Goal: Book appointment/travel/reservation

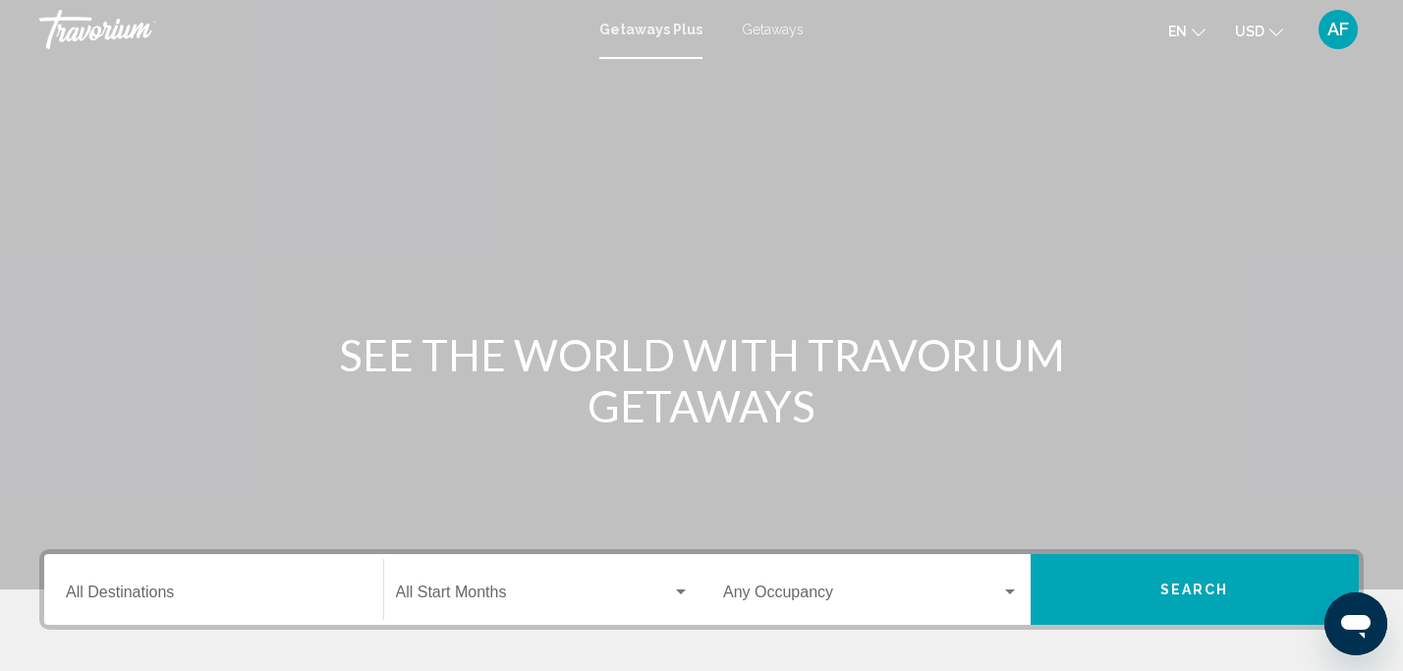
click at [1275, 32] on icon "Change currency" at bounding box center [1276, 33] width 14 height 14
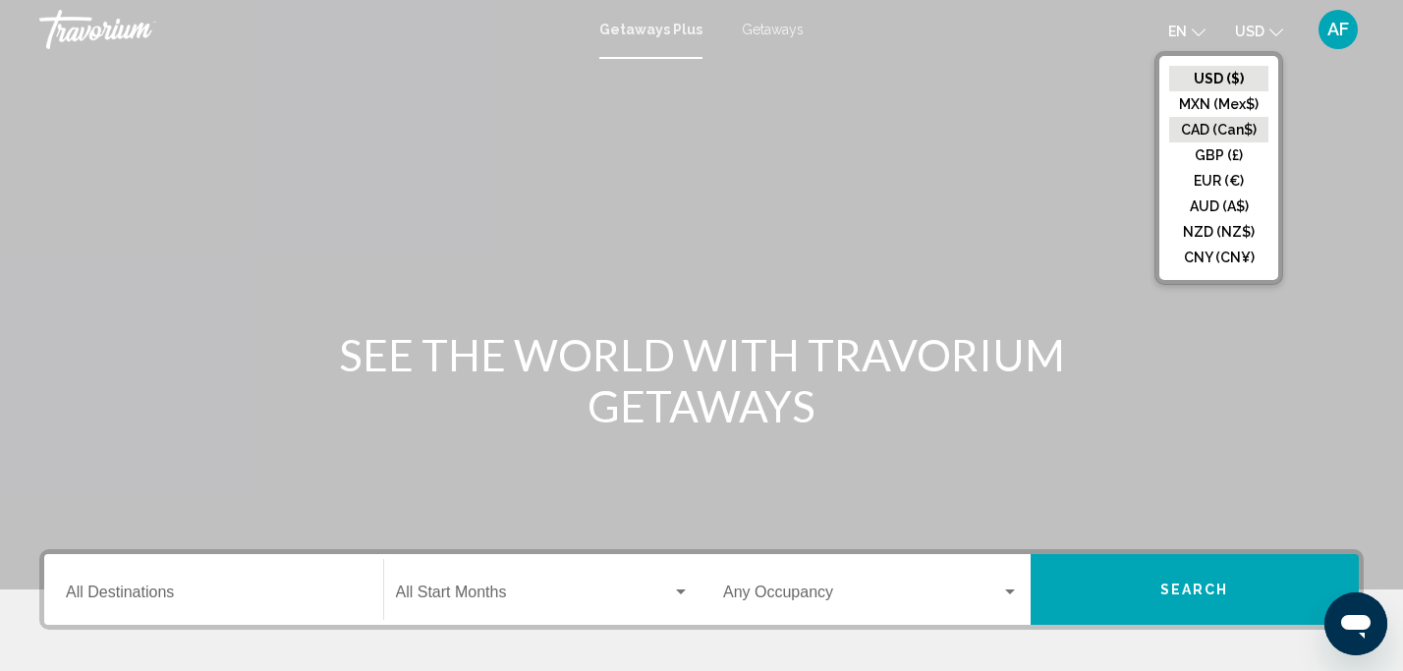
click at [1239, 125] on button "CAD (Can$)" at bounding box center [1218, 130] width 99 height 26
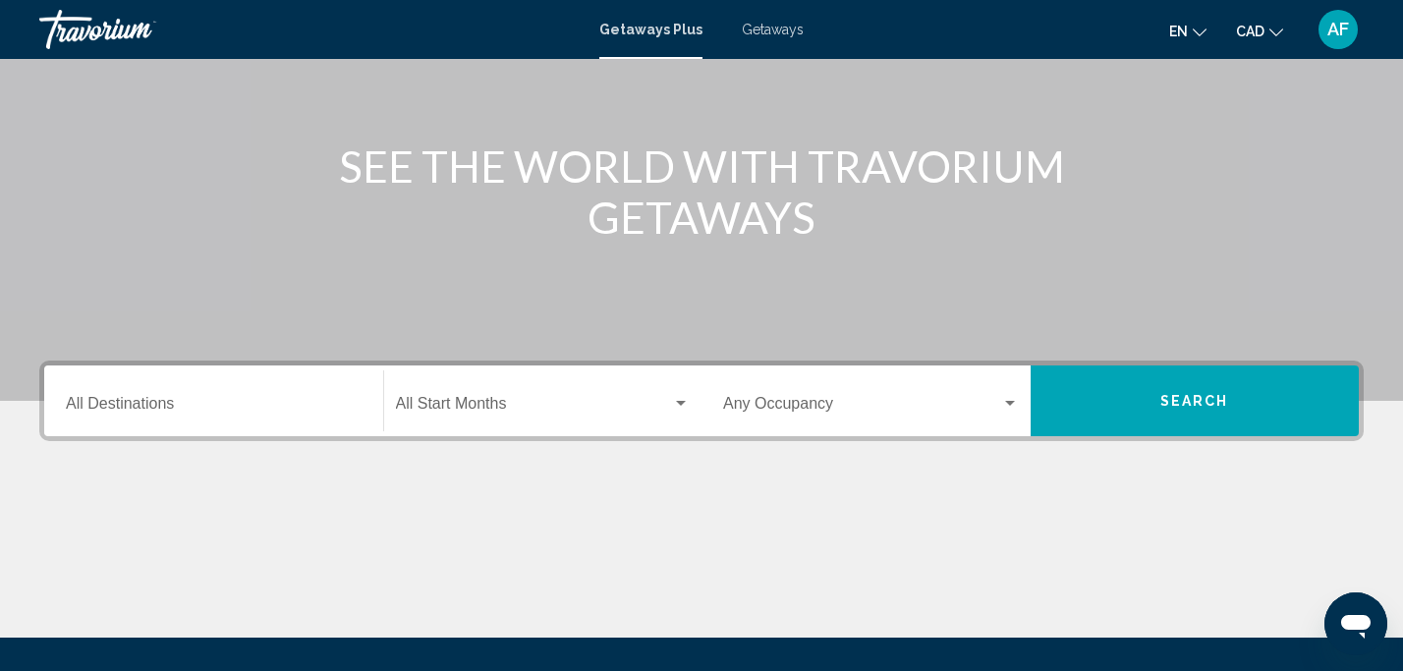
scroll to position [333, 0]
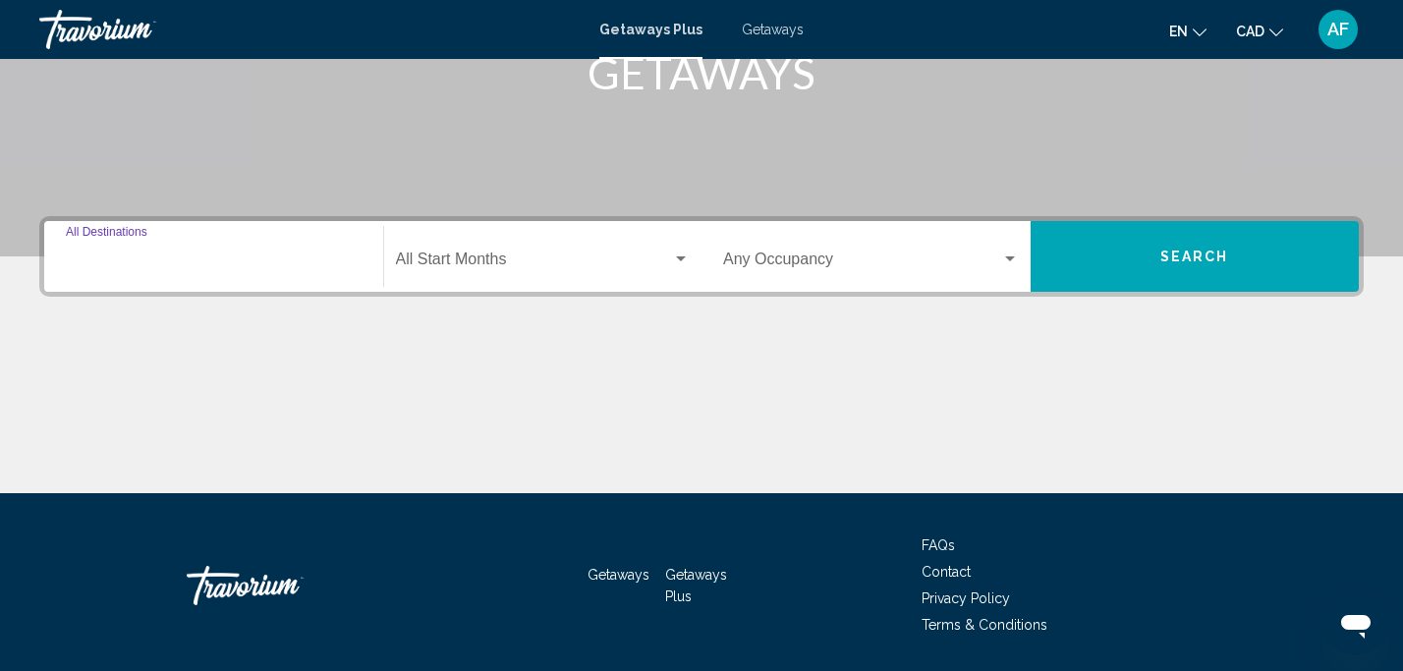
click at [332, 261] on input "Destination All Destinations" at bounding box center [214, 263] width 296 height 18
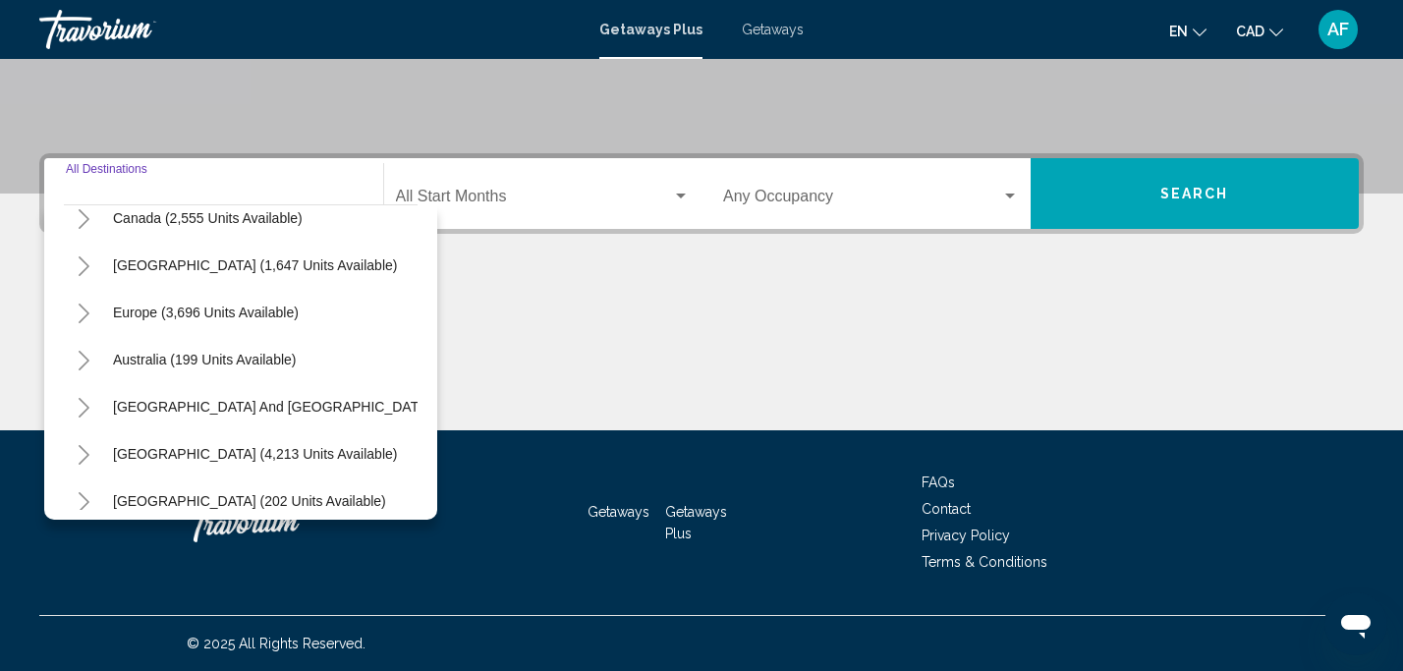
scroll to position [77, 0]
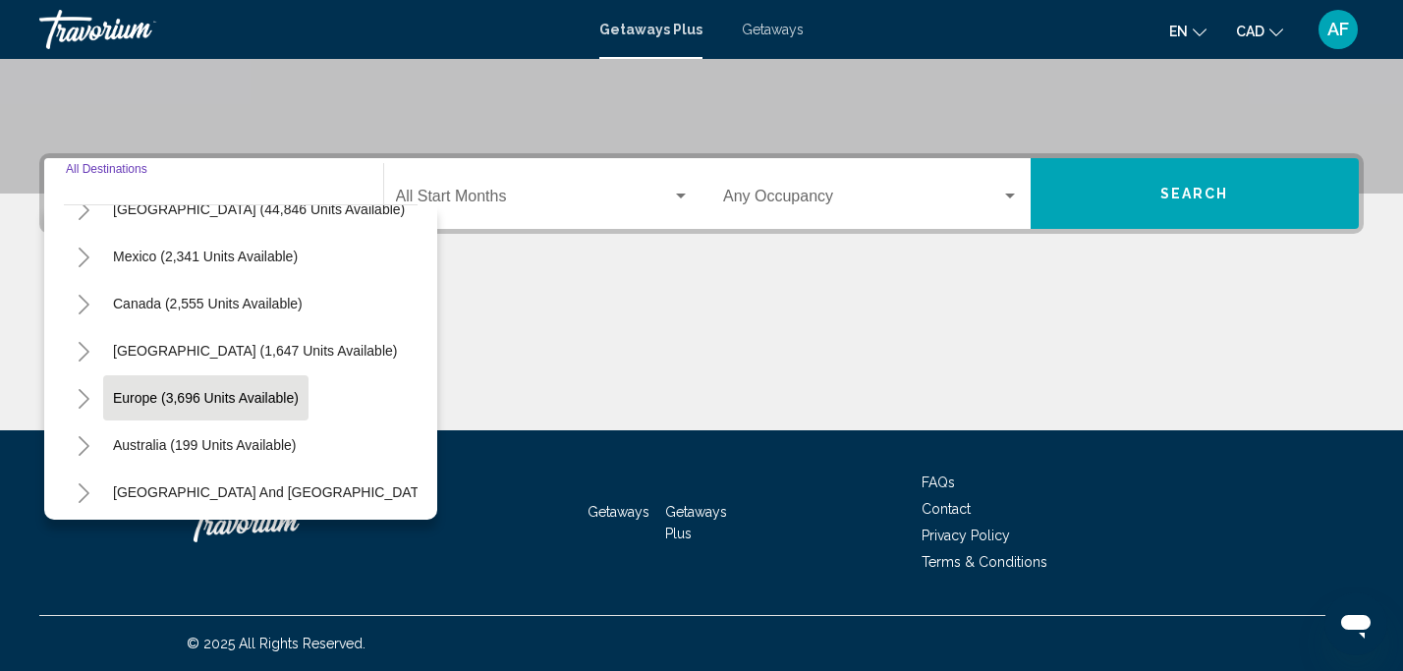
click at [281, 405] on span "Europe (3,696 units available)" at bounding box center [206, 398] width 186 height 16
type input "**********"
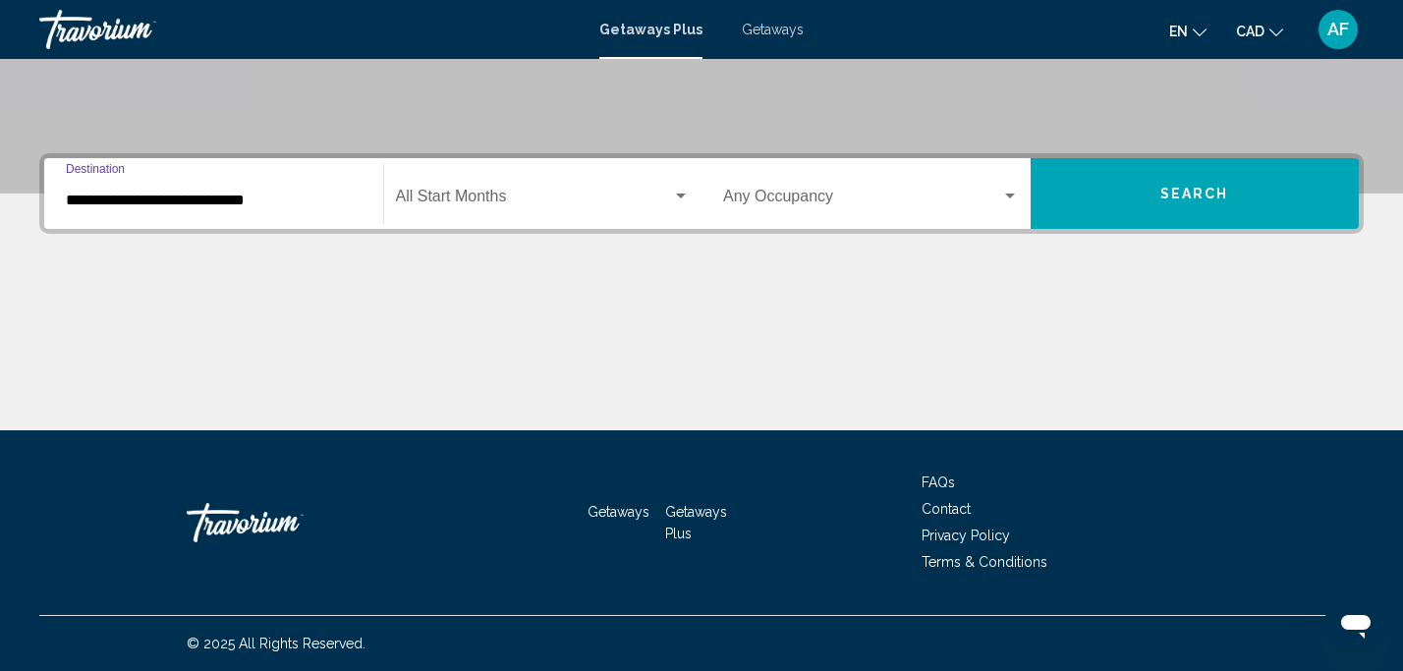
click at [868, 188] on div "Occupancy Any Occupancy" at bounding box center [871, 194] width 296 height 62
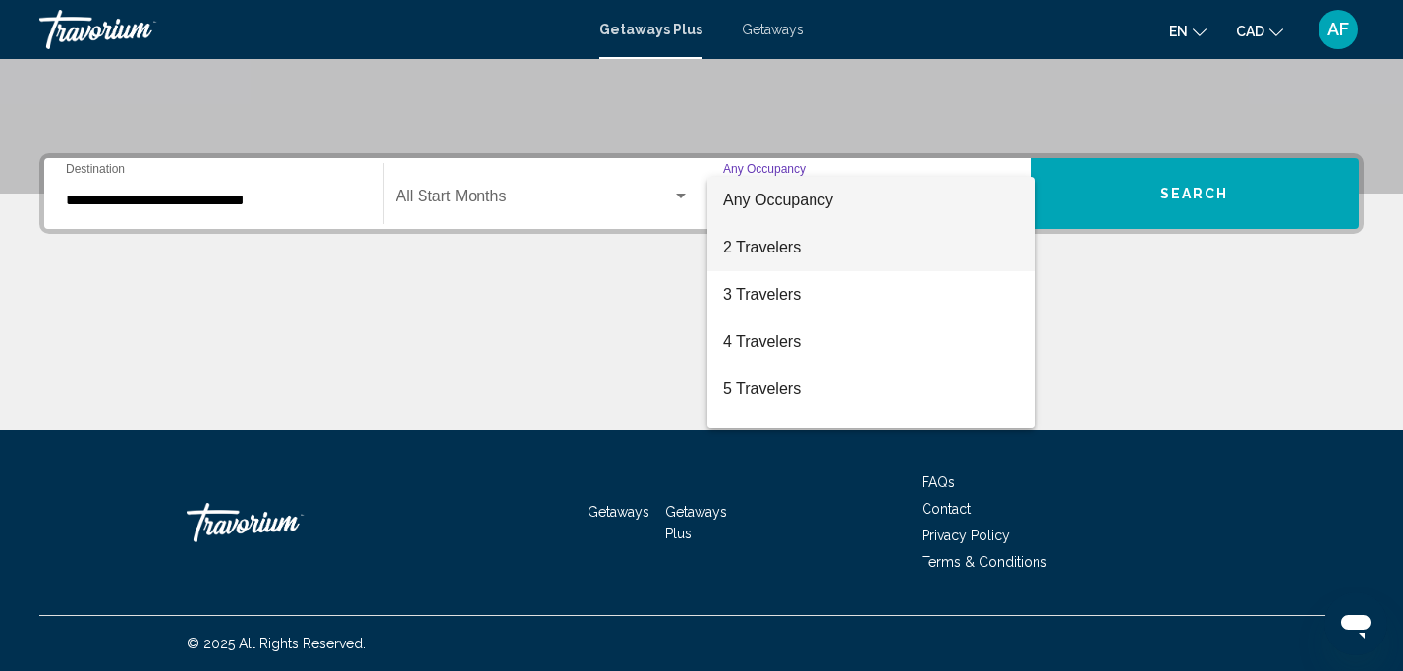
click at [807, 251] on span "2 Travelers" at bounding box center [871, 247] width 296 height 47
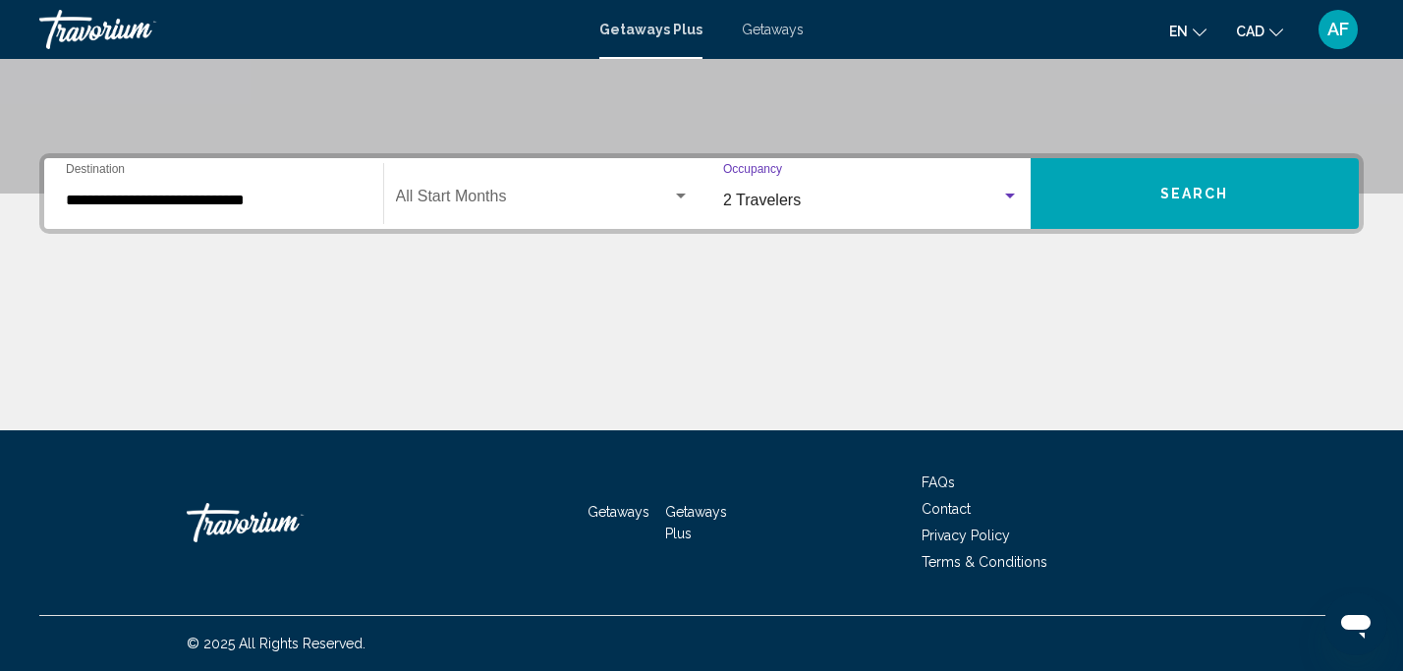
click at [1182, 183] on button "Search" at bounding box center [1194, 193] width 329 height 71
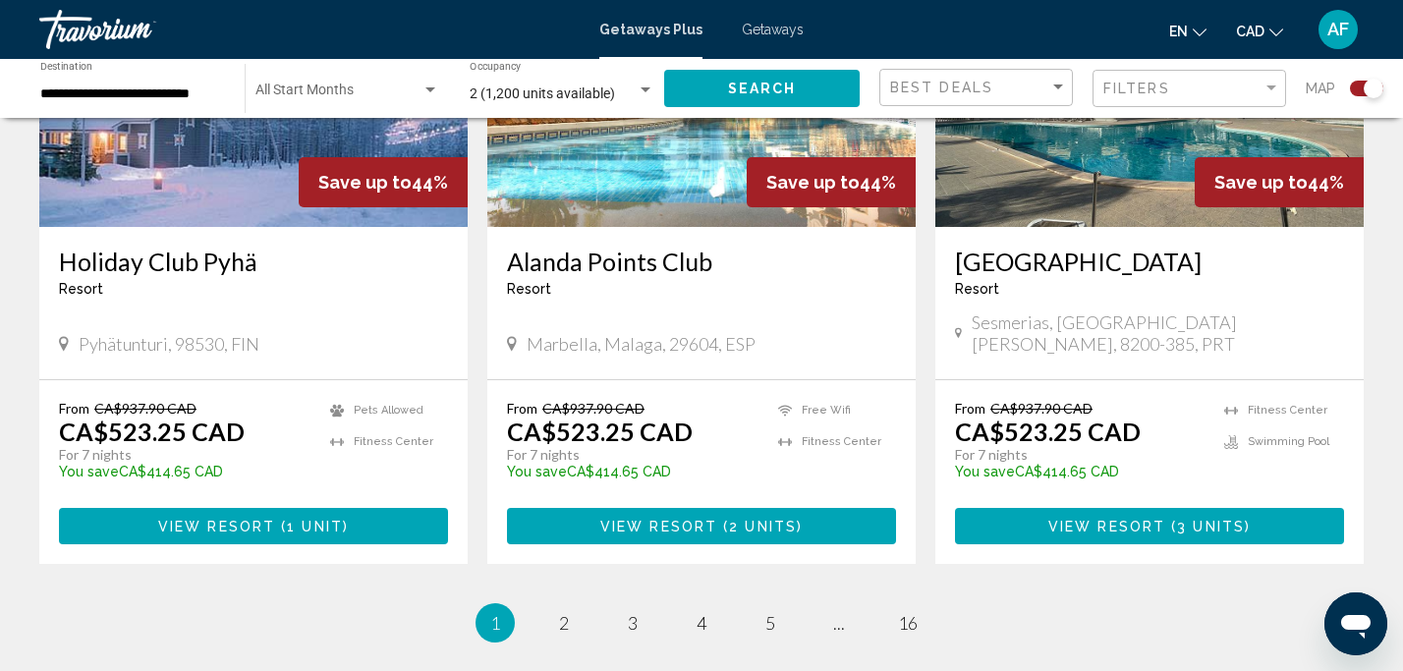
scroll to position [3107, 0]
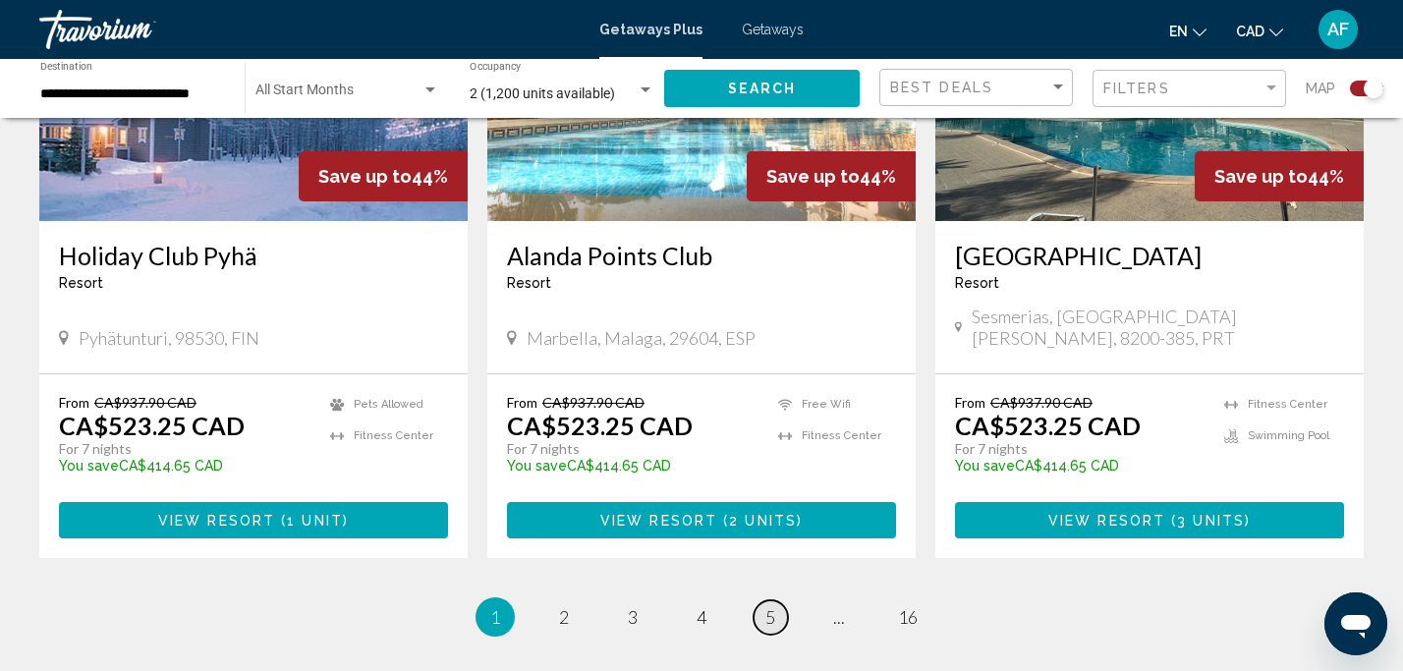
click at [780, 600] on link "page 5" at bounding box center [770, 617] width 34 height 34
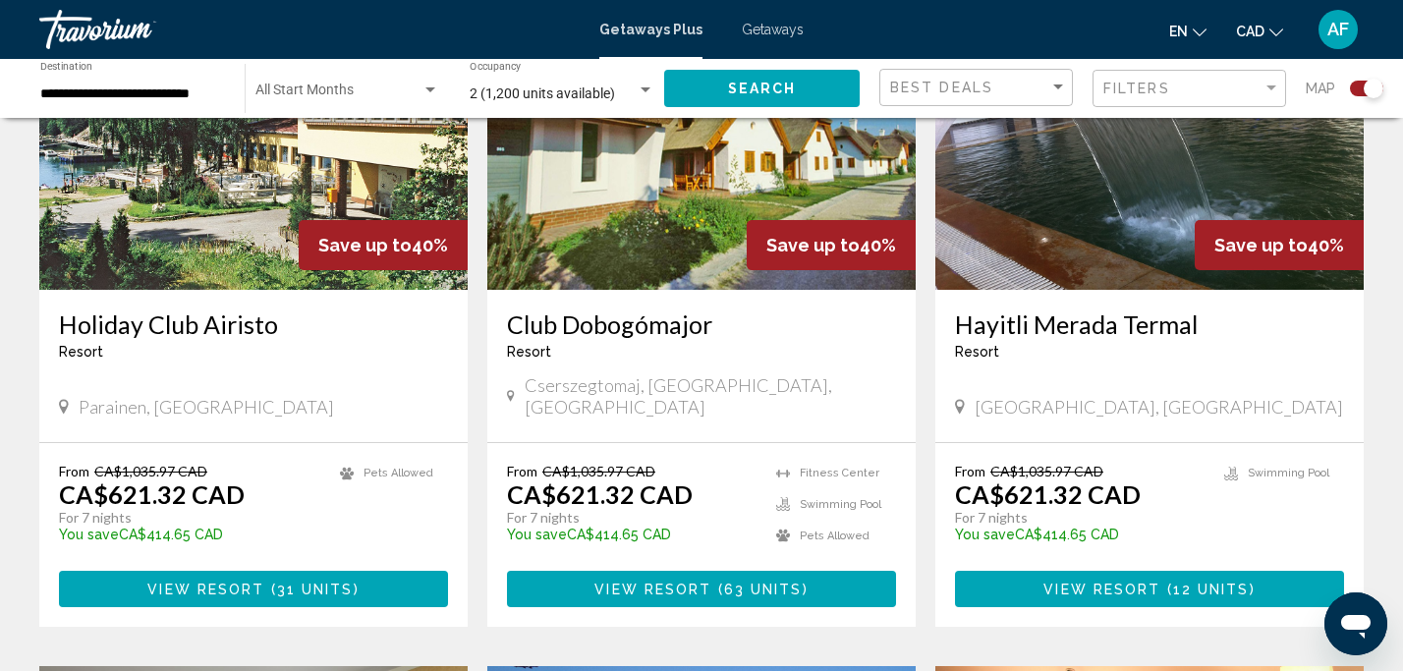
scroll to position [836, 0]
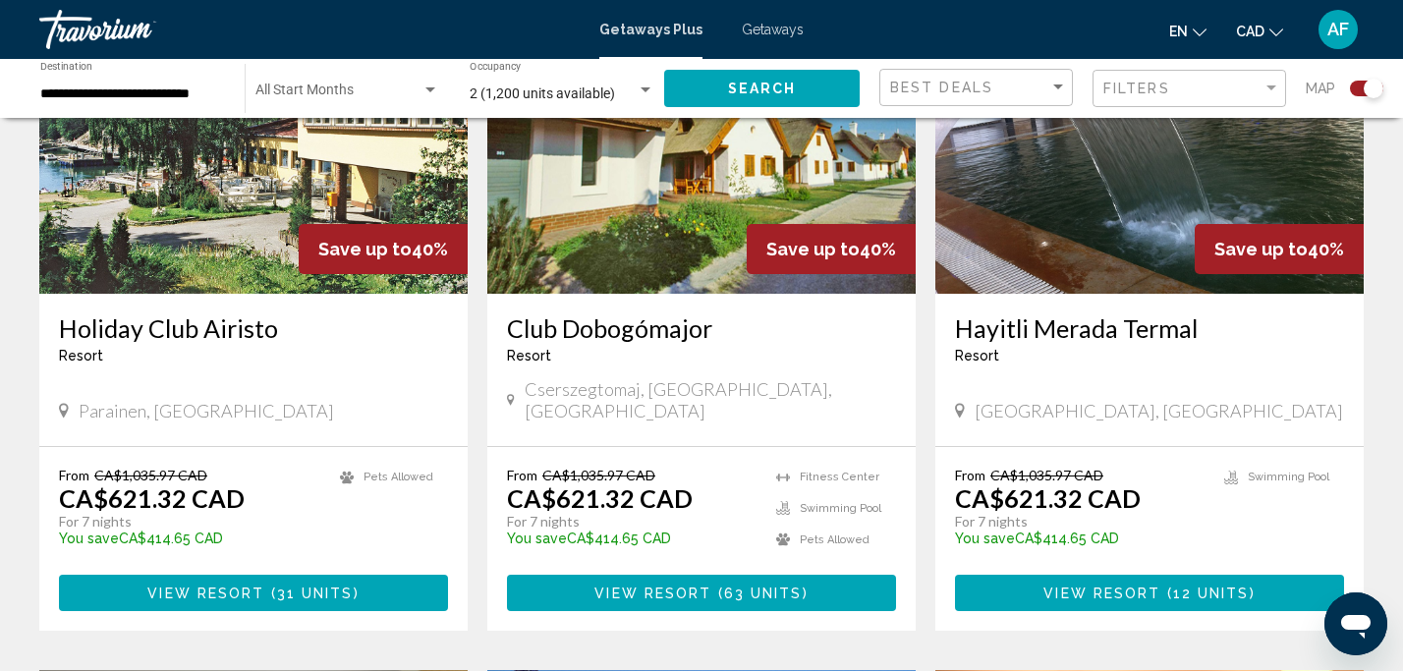
click at [1142, 585] on span "View Resort" at bounding box center [1101, 593] width 117 height 16
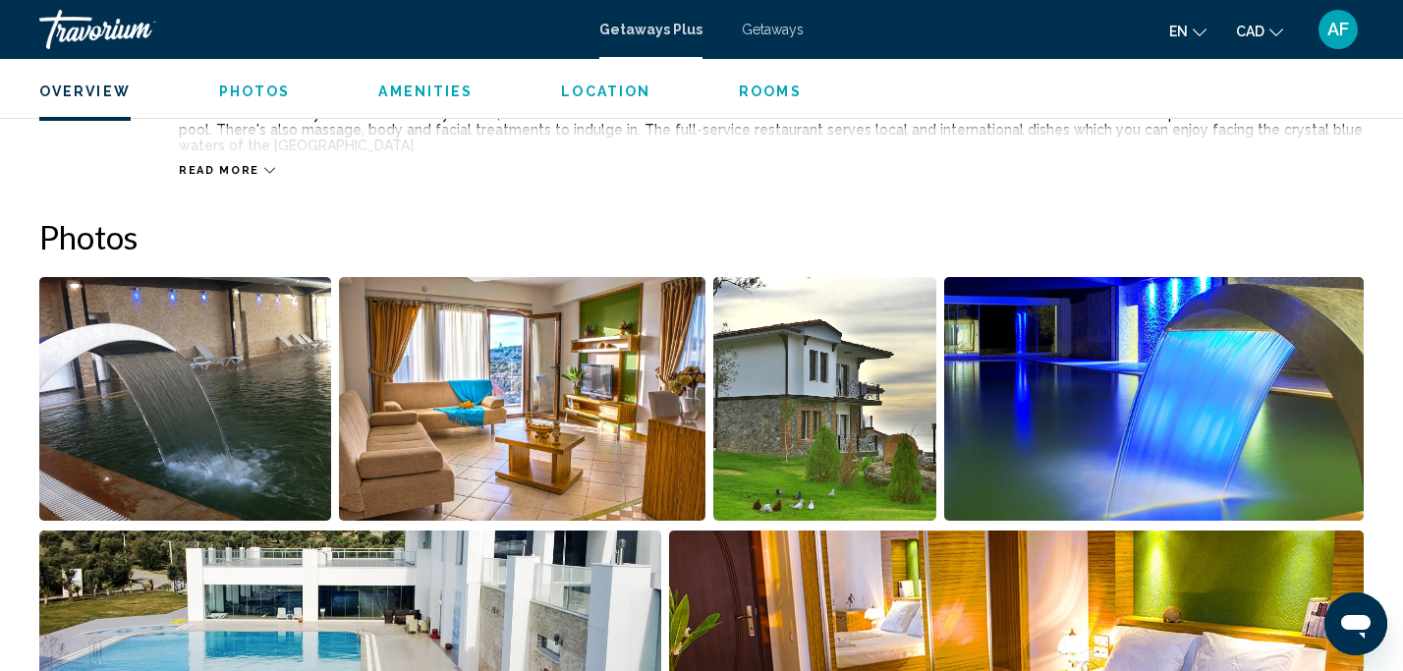
scroll to position [481, 0]
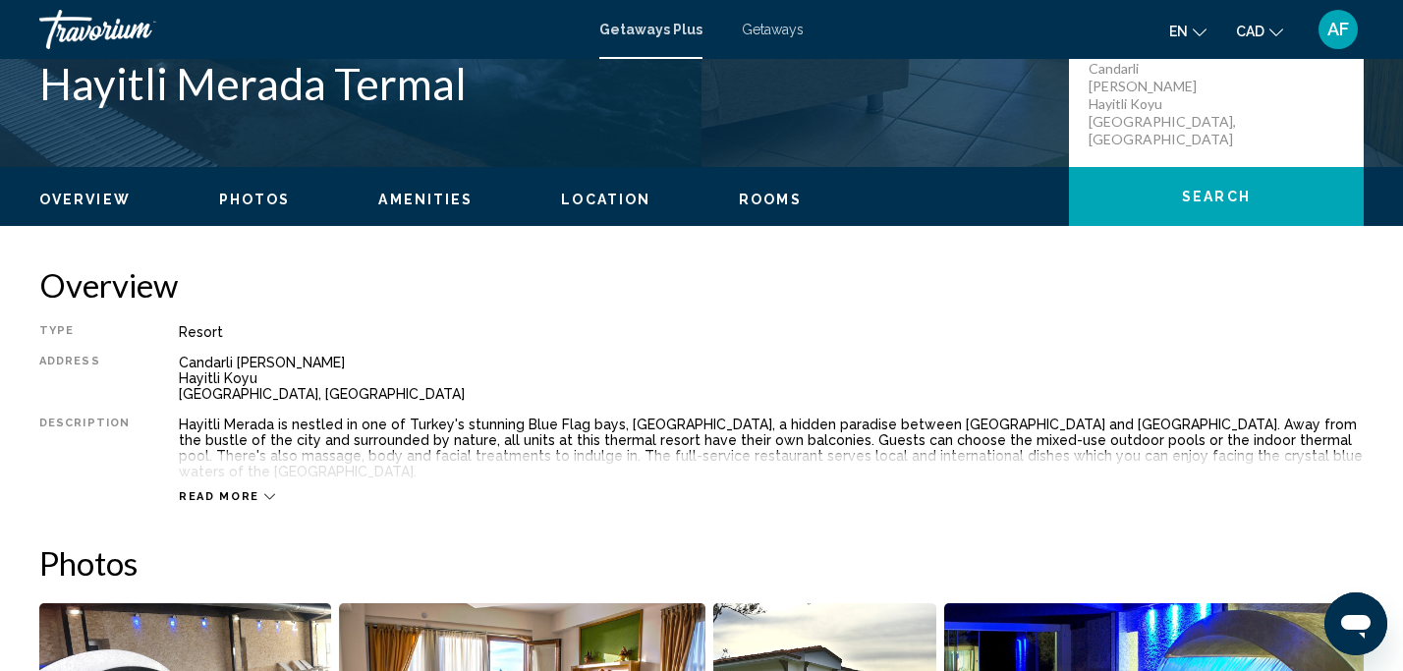
click at [770, 213] on div "Overview Photos Amenities Location Rooms Search" at bounding box center [701, 197] width 1403 height 61
click at [768, 181] on div "Overview Photos Amenities Location Rooms Search" at bounding box center [701, 197] width 1403 height 61
click at [772, 195] on span "Rooms" at bounding box center [770, 200] width 63 height 16
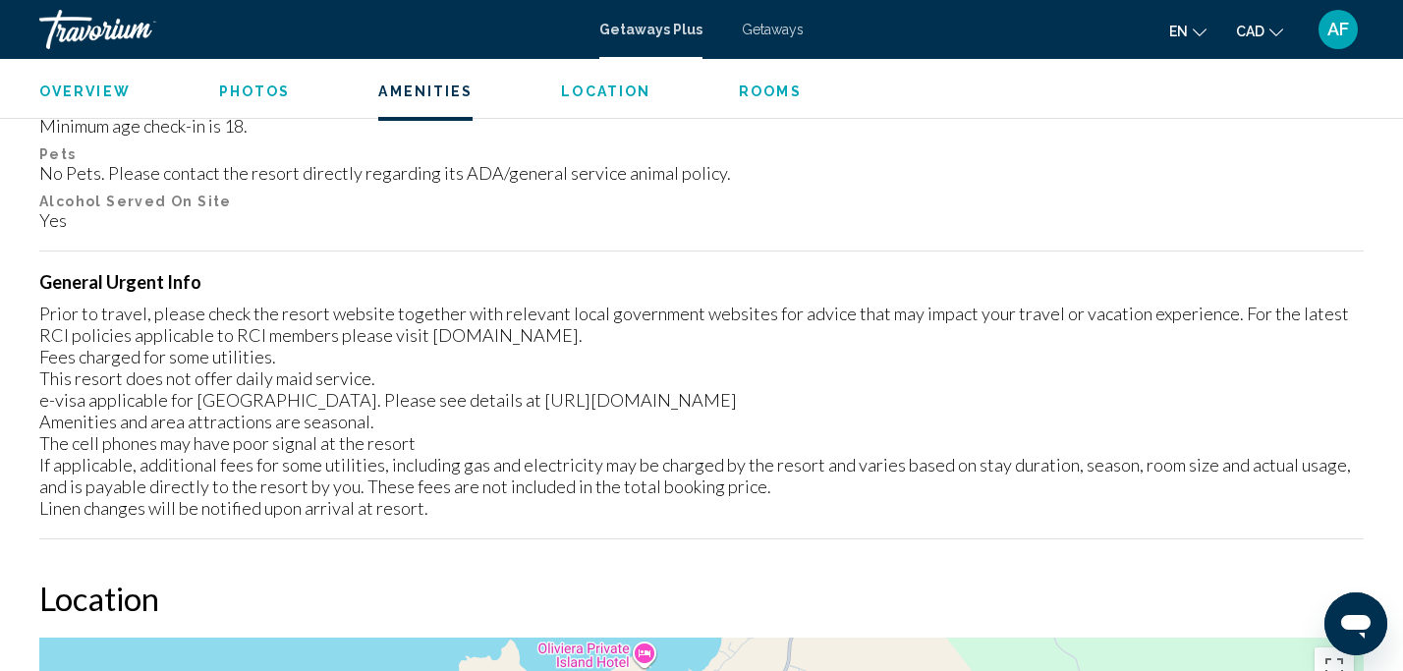
scroll to position [2210, 0]
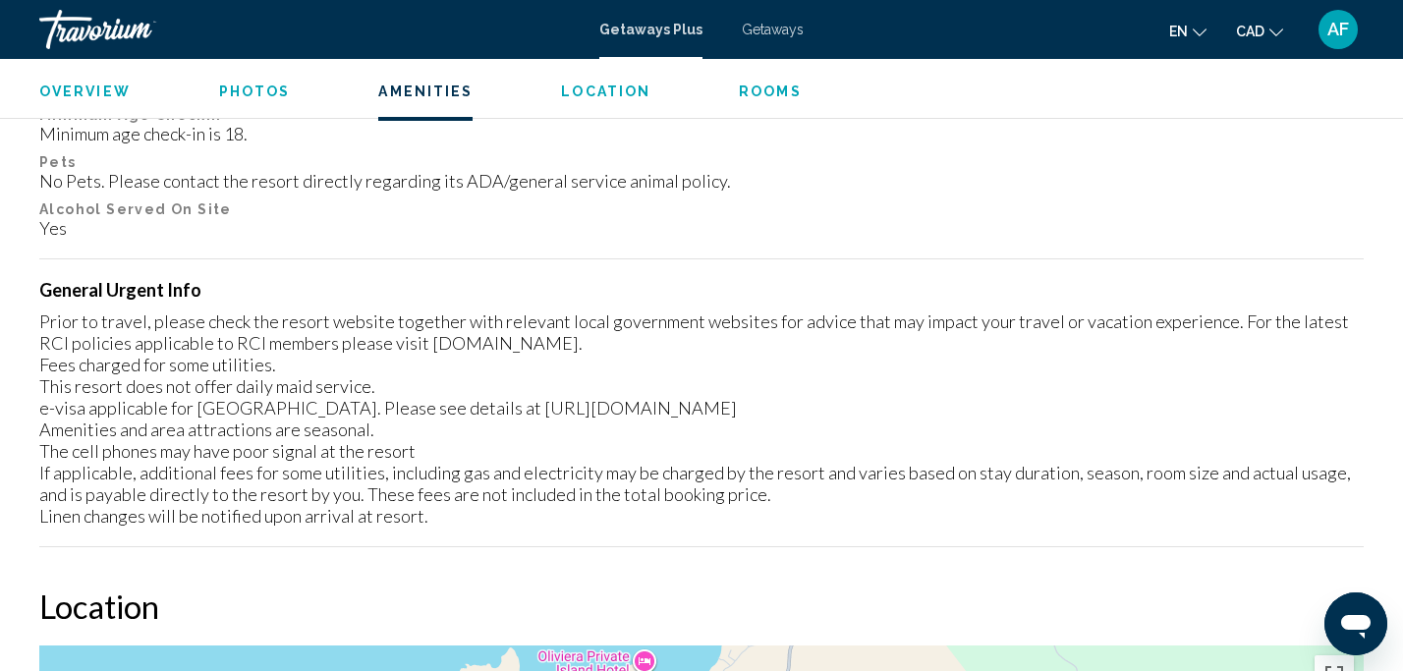
click at [767, 35] on span "Getaways" at bounding box center [773, 30] width 62 height 16
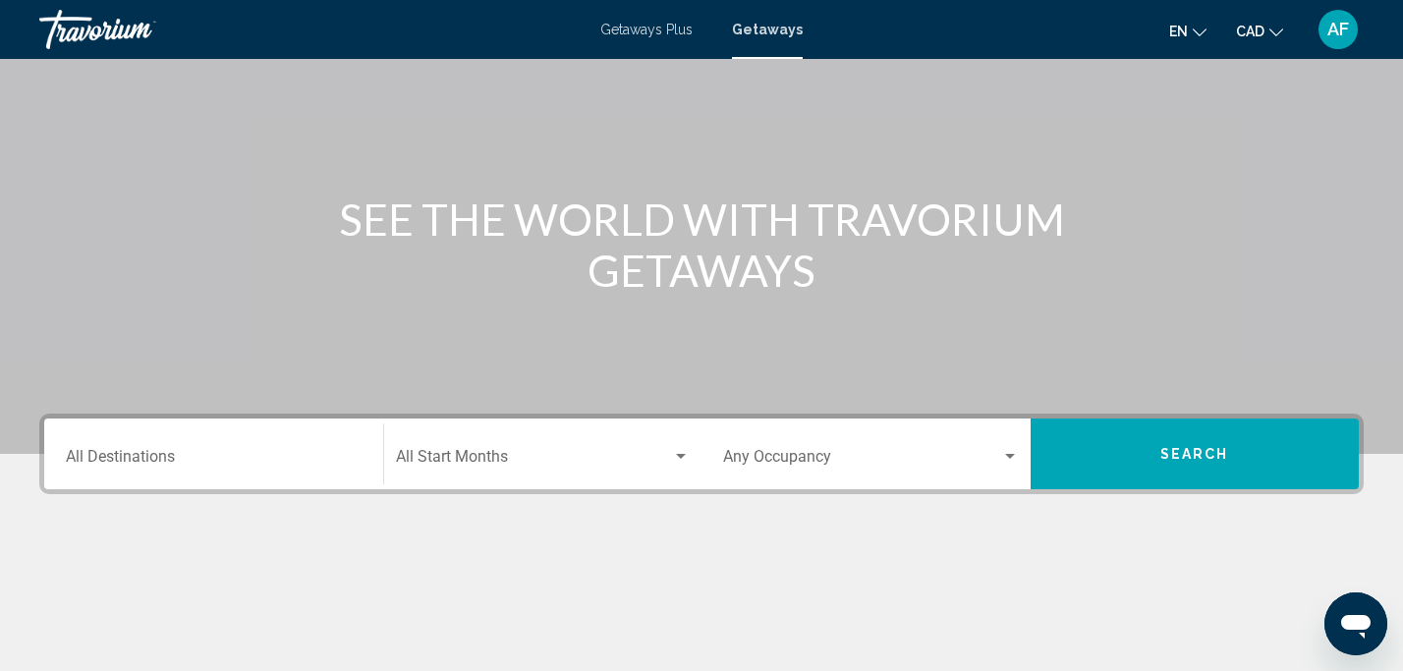
scroll to position [214, 0]
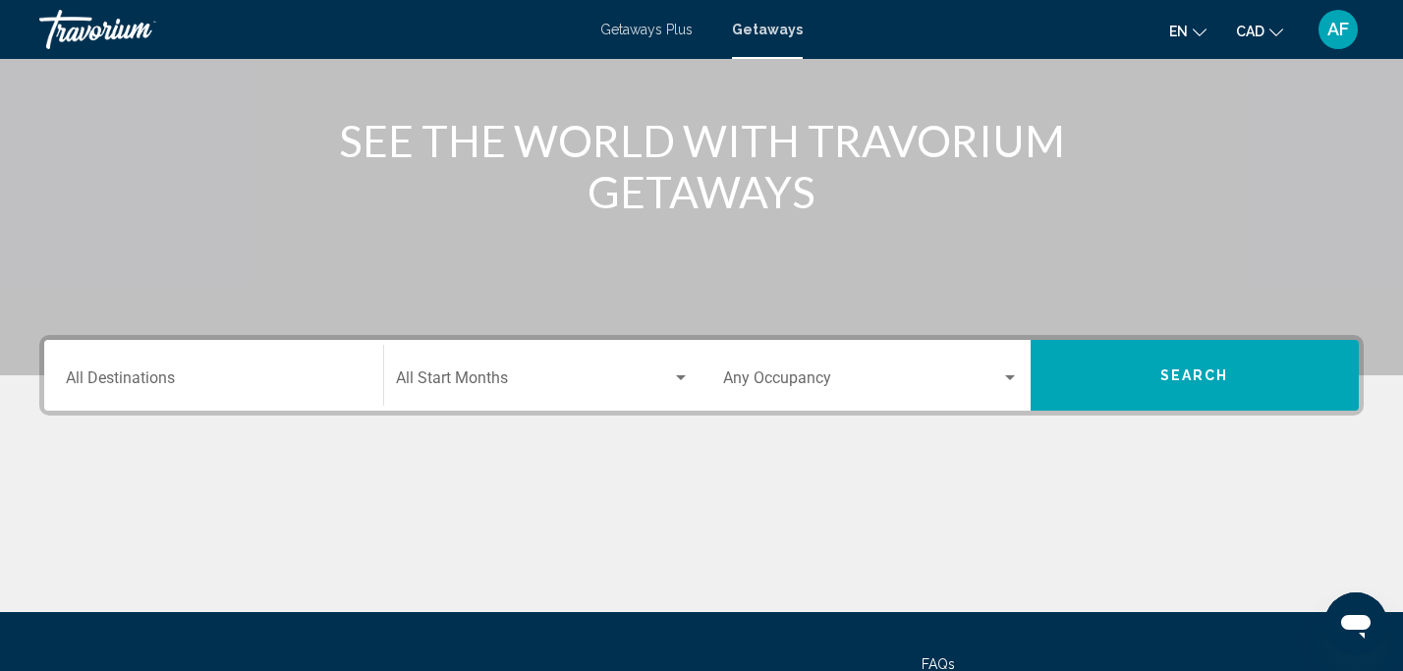
click at [333, 373] on input "Destination All Destinations" at bounding box center [214, 382] width 296 height 18
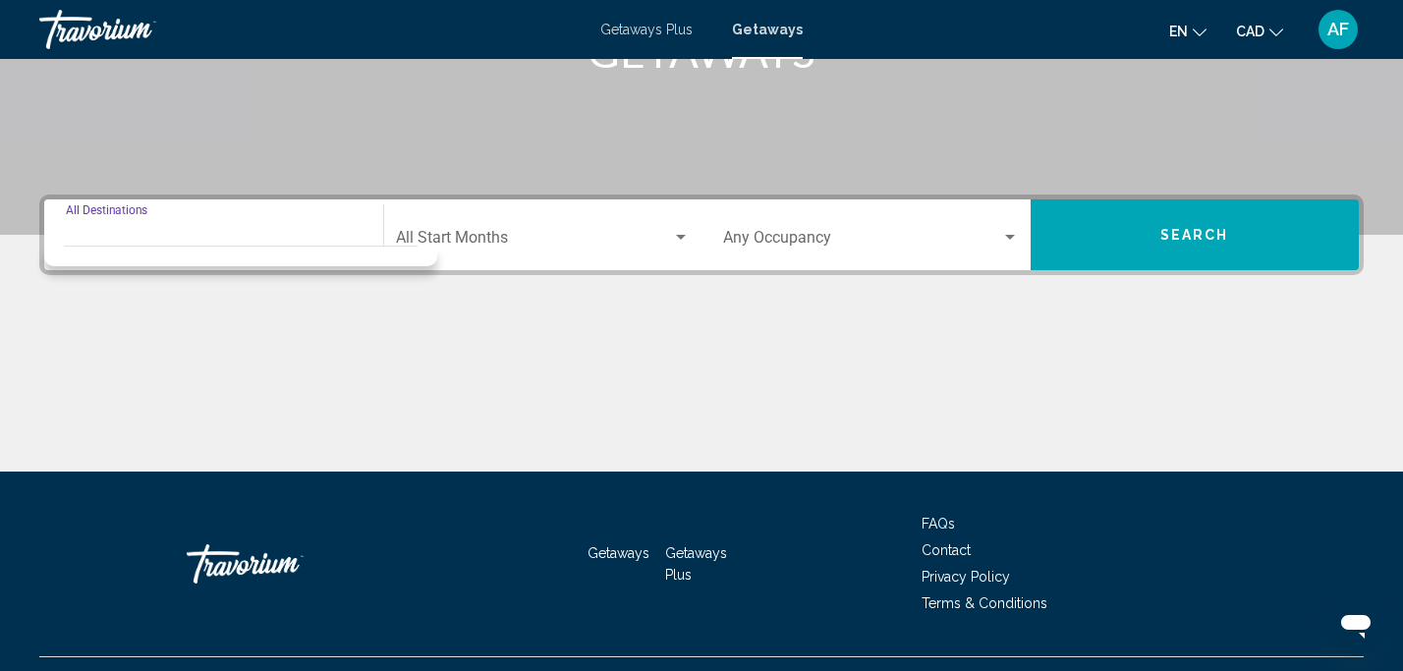
scroll to position [396, 0]
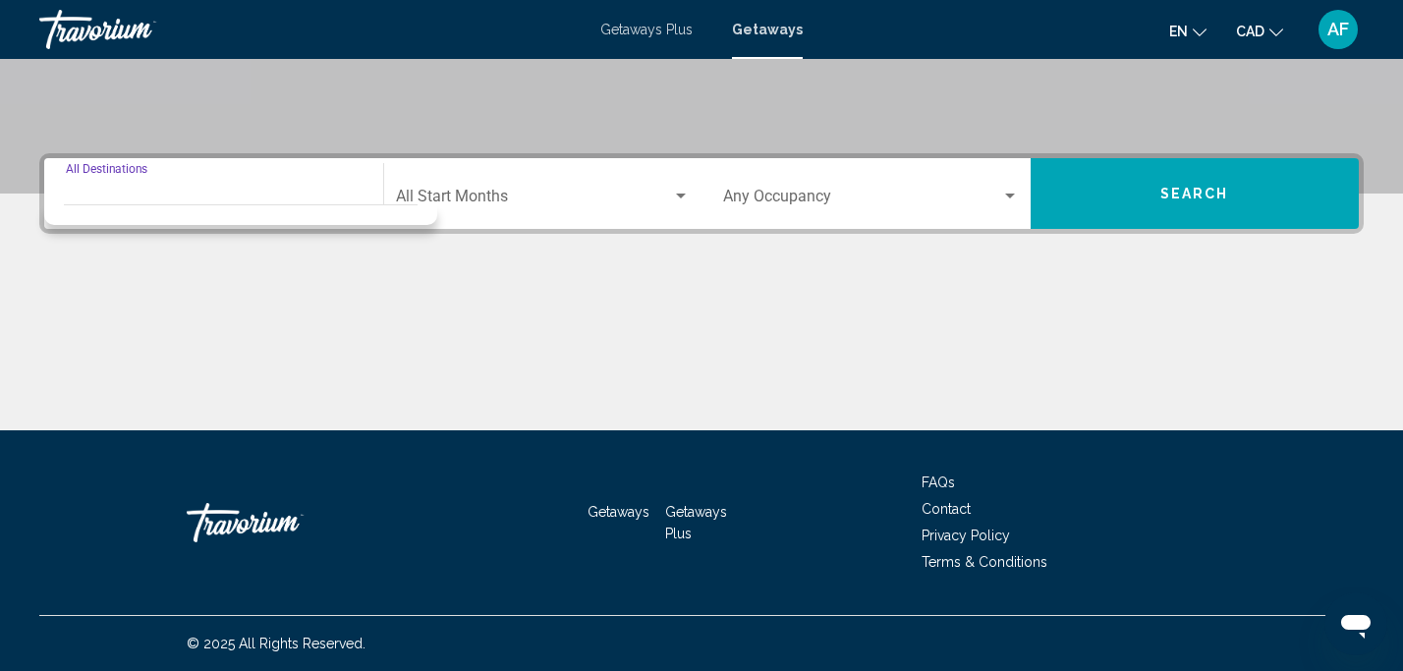
click at [218, 192] on input "Destination All Destinations" at bounding box center [214, 201] width 296 height 18
click at [199, 315] on div "Main content" at bounding box center [701, 356] width 1324 height 147
click at [201, 197] on input "Destination All Destinations" at bounding box center [214, 201] width 296 height 18
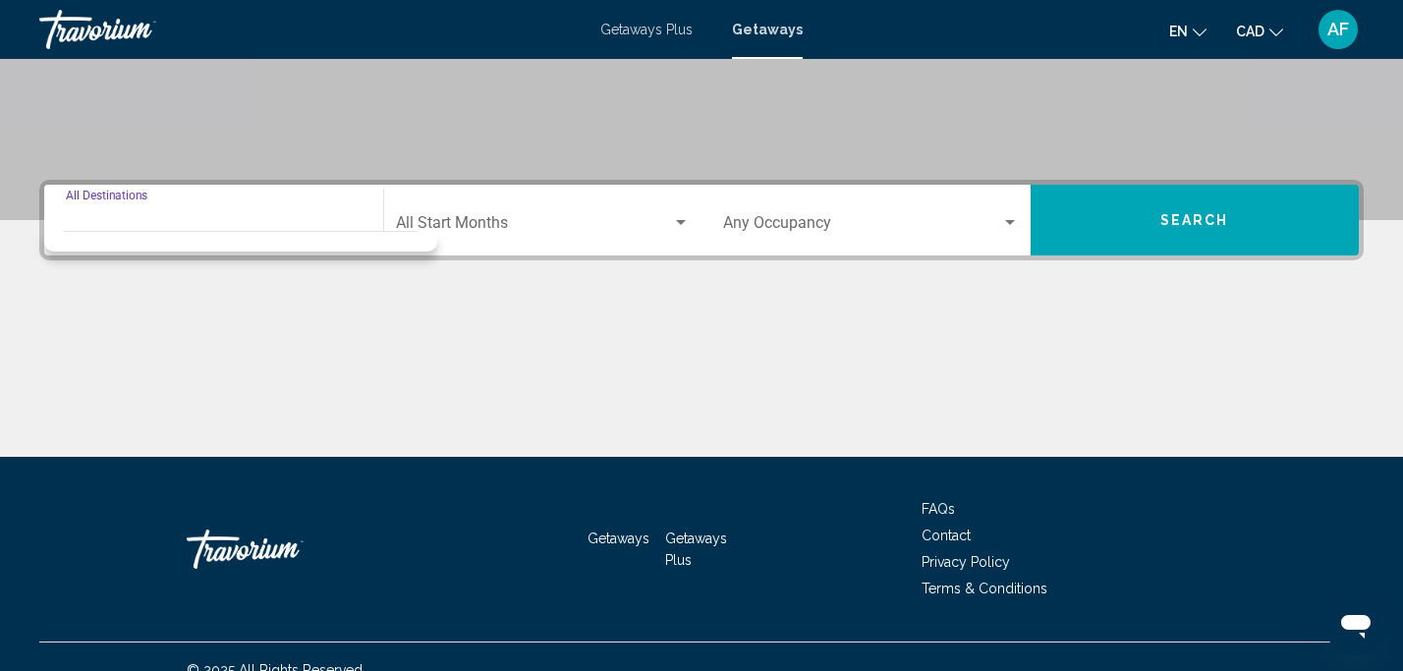
click at [200, 221] on input "Destination All Destinations" at bounding box center [214, 227] width 296 height 18
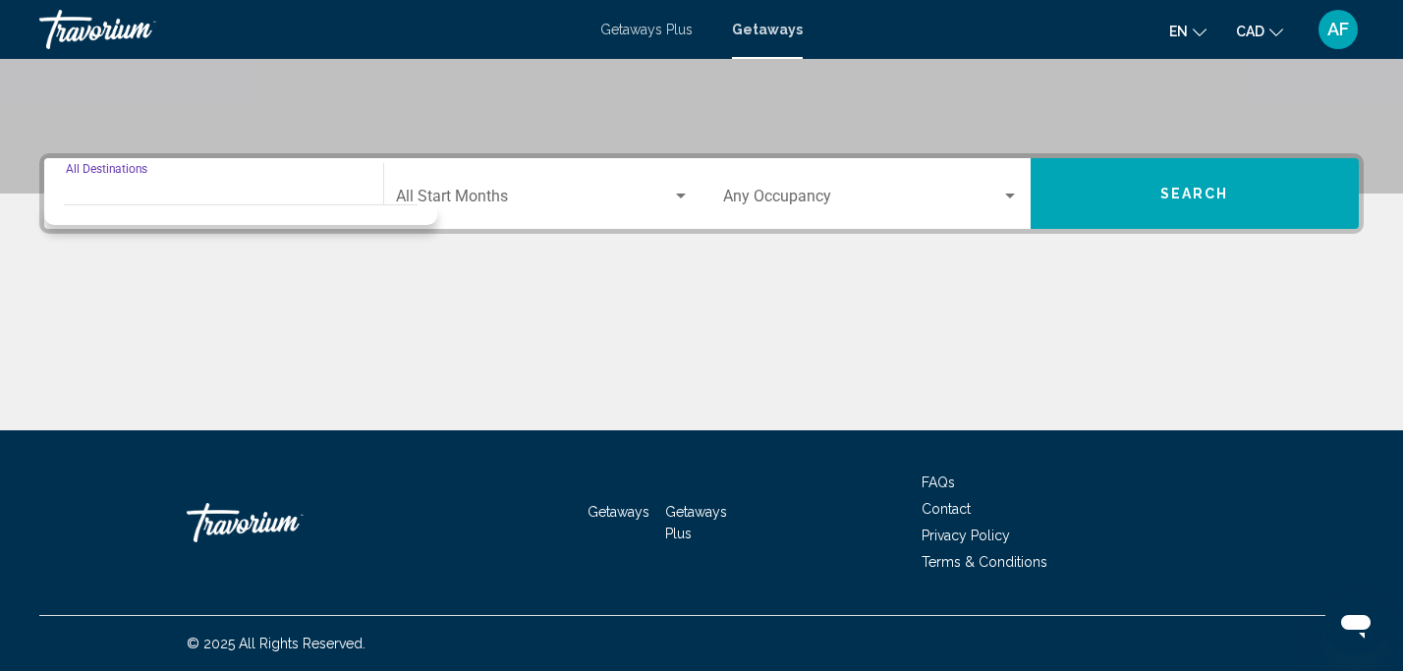
click at [747, 192] on span "Search widget" at bounding box center [862, 201] width 278 height 18
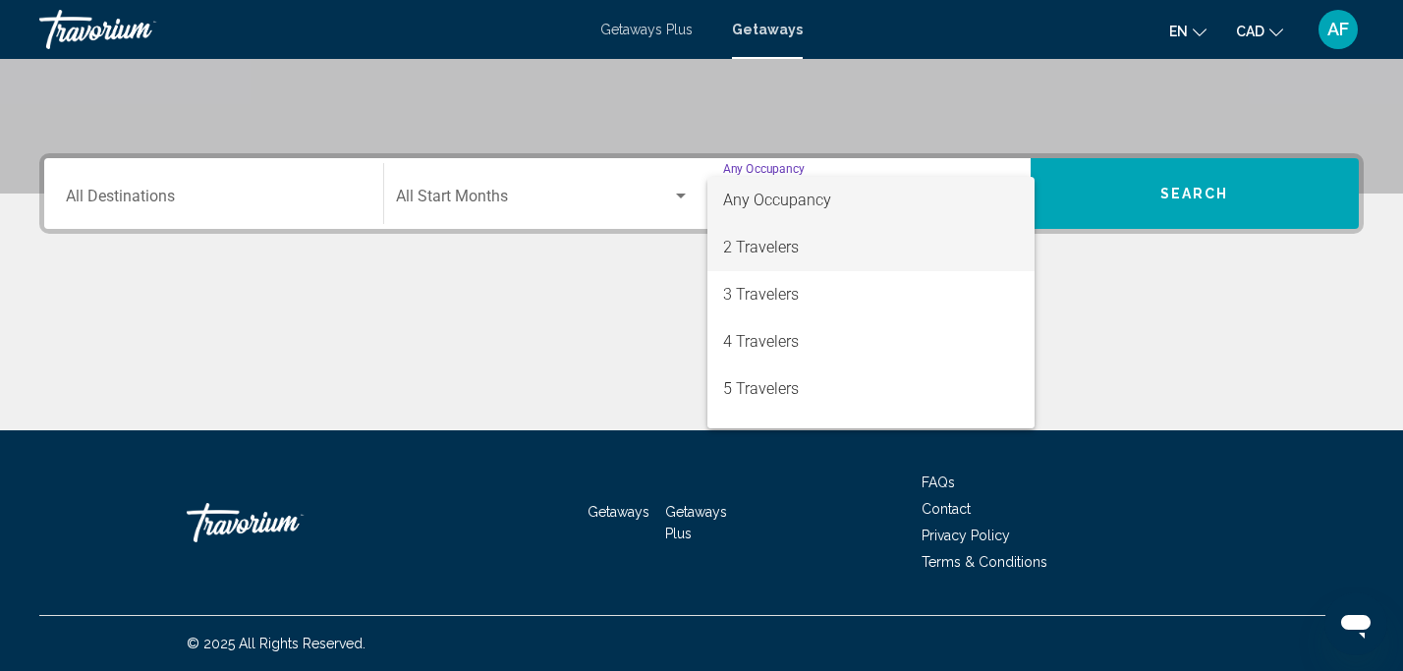
click at [742, 245] on span "2 Travelers" at bounding box center [871, 247] width 296 height 47
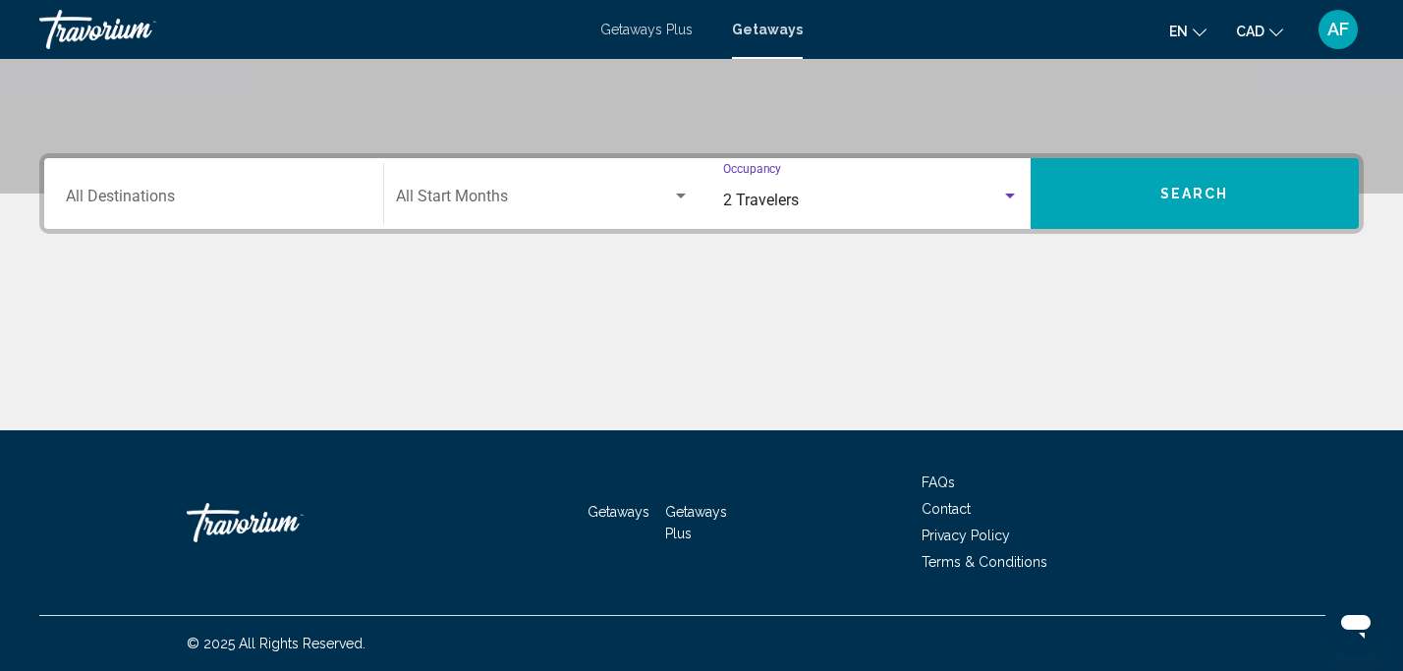
click at [1250, 157] on div "Destination All Destinations Start Month All Start Months 2 Travelers Occupancy…" at bounding box center [701, 193] width 1324 height 81
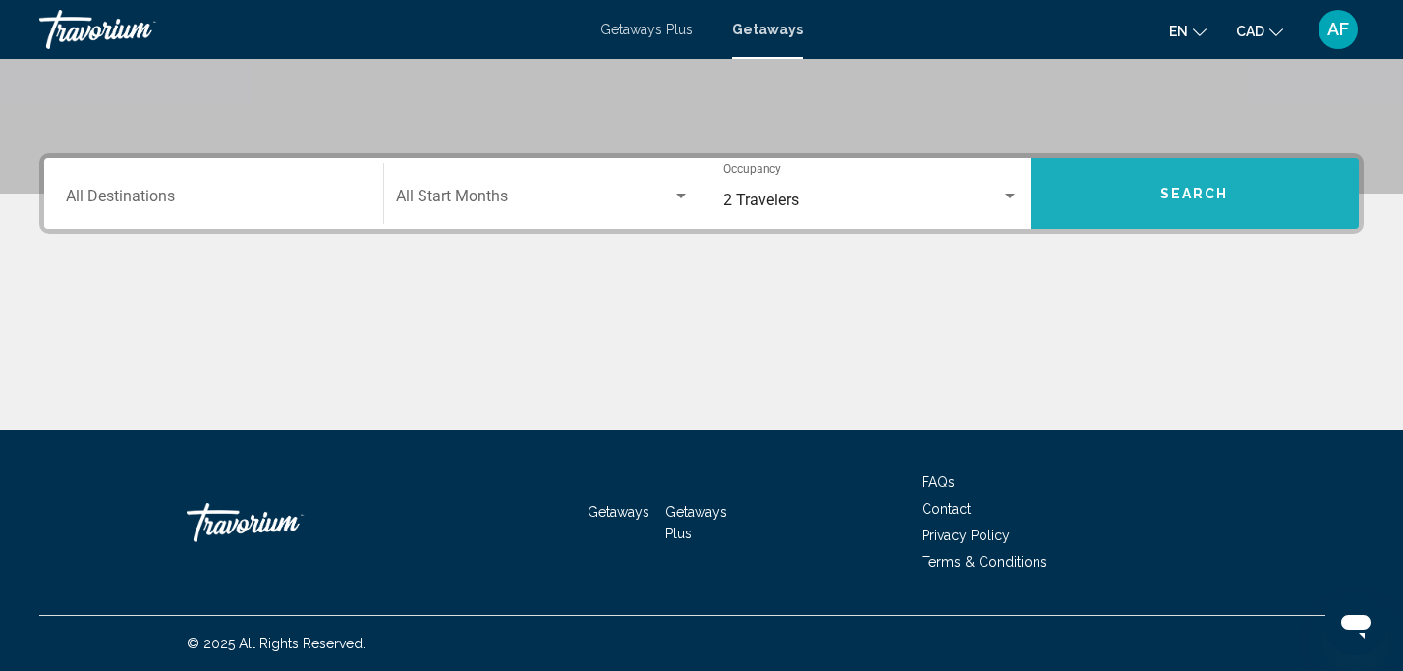
click at [1245, 197] on button "Search" at bounding box center [1194, 193] width 329 height 71
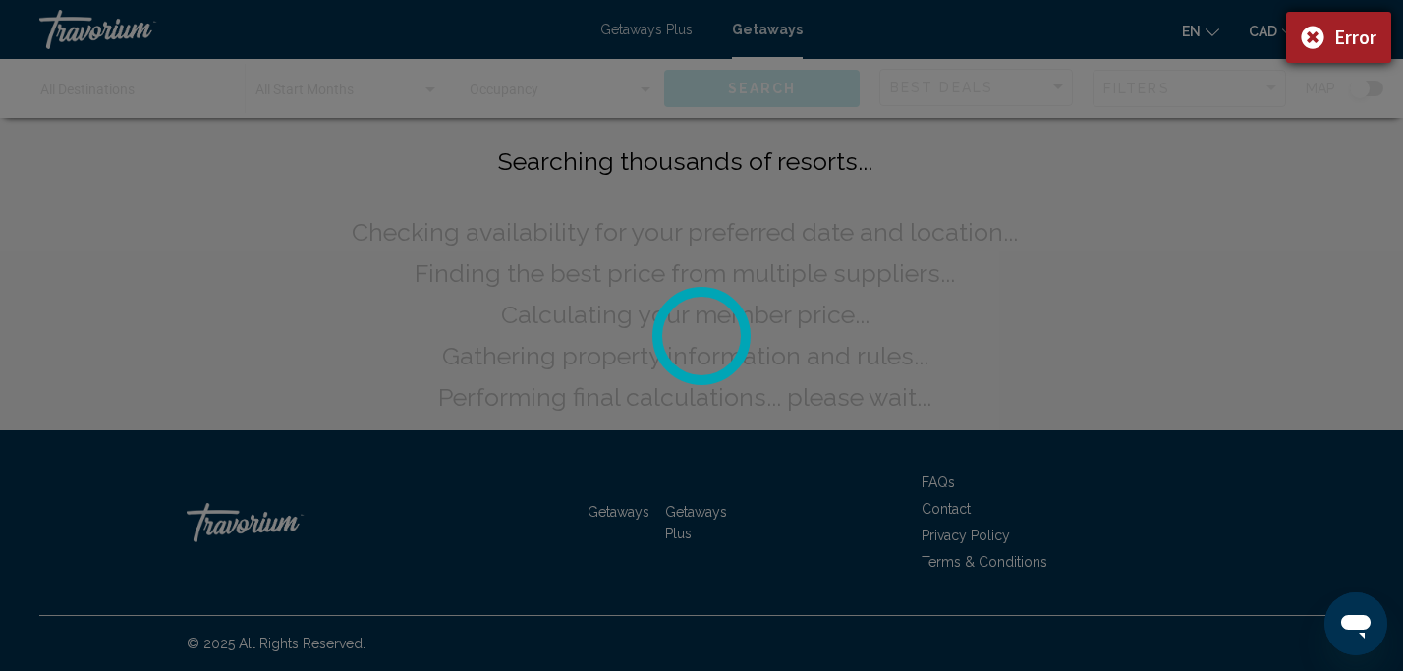
click at [1302, 41] on div "Error" at bounding box center [1338, 37] width 105 height 51
